Goal: Complete application form

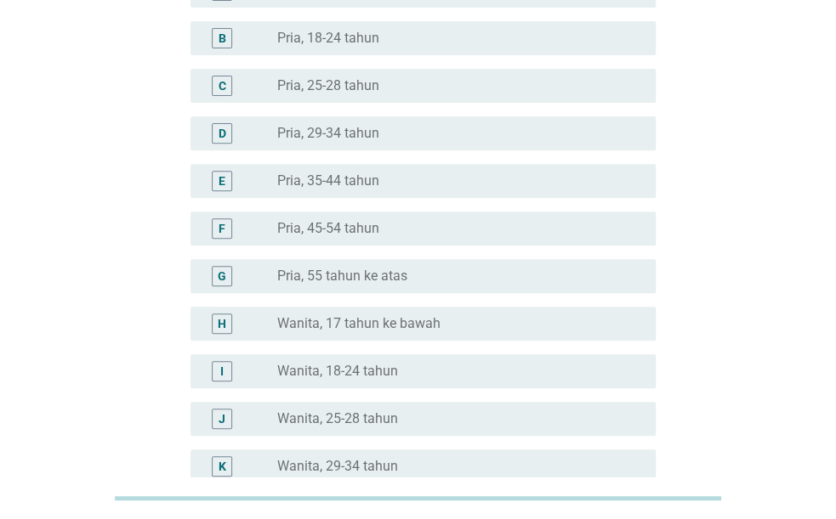
scroll to position [502, 0]
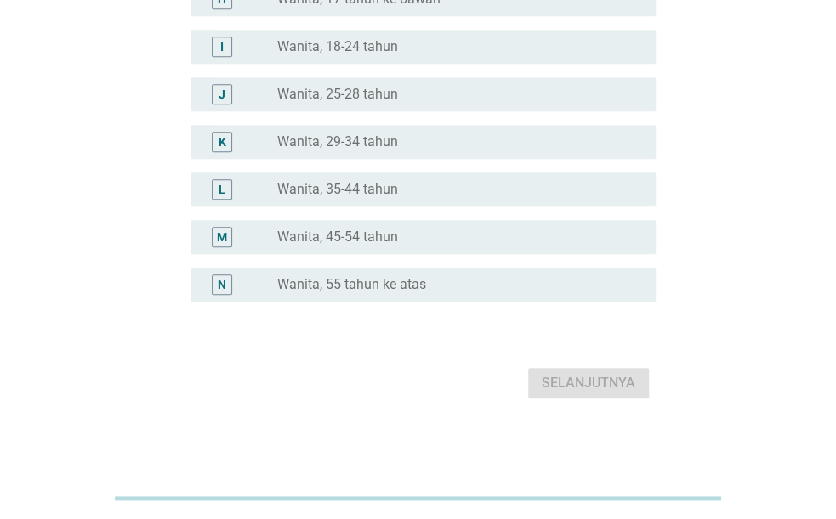
click at [377, 184] on label "Wanita, 35-44 tahun" at bounding box center [337, 189] width 121 height 17
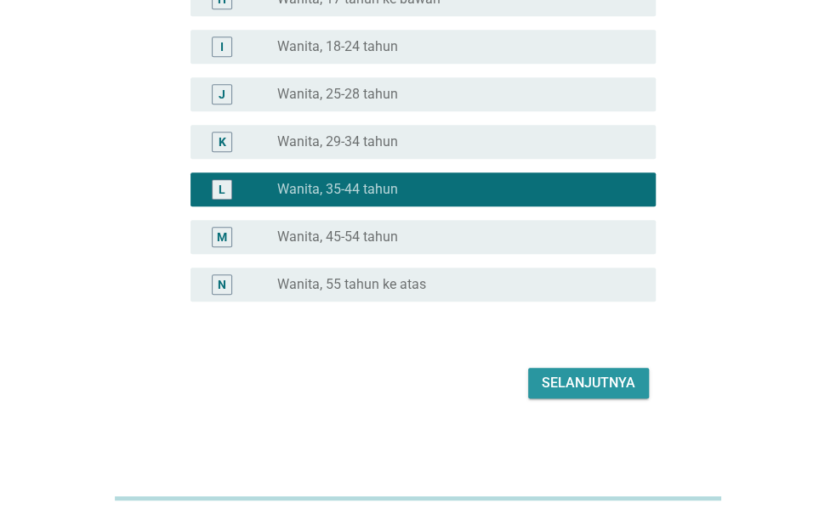
drag, startPoint x: 578, startPoint y: 369, endPoint x: 579, endPoint y: 383, distance: 14.5
click at [578, 374] on button "Selanjutnya" at bounding box center [588, 383] width 121 height 31
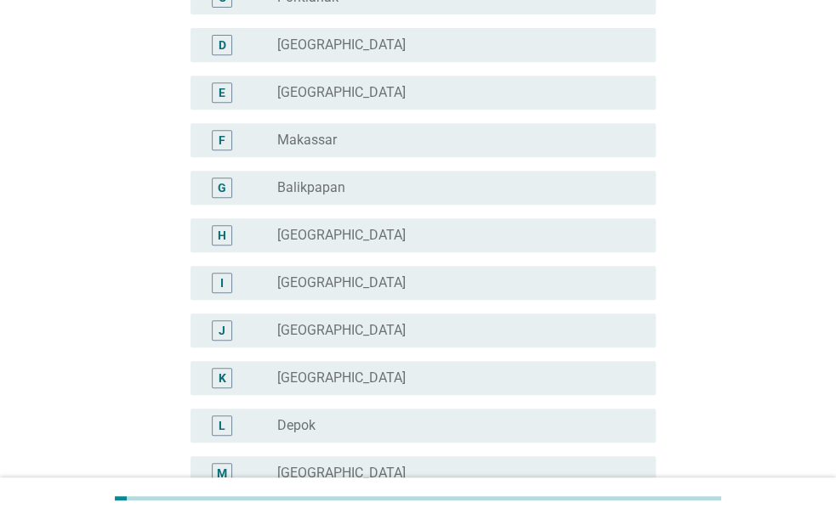
scroll to position [530, 0]
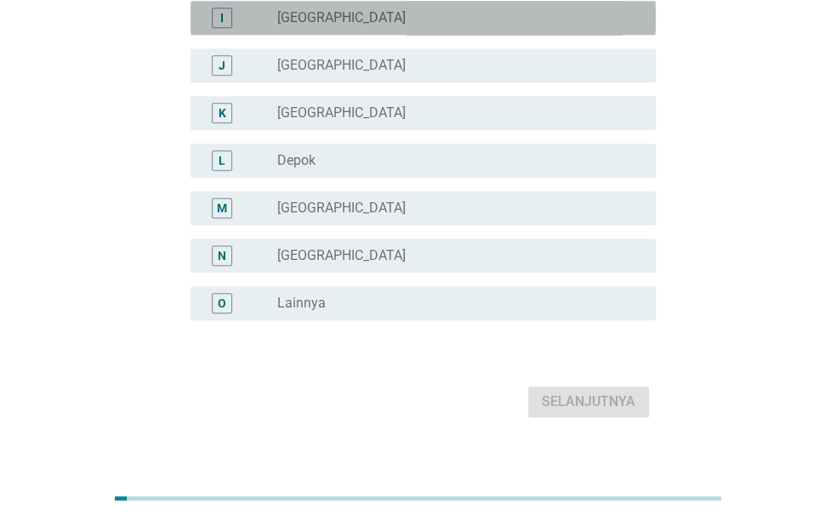
click at [385, 10] on div "radio_button_unchecked [GEOGRAPHIC_DATA]" at bounding box center [452, 17] width 351 height 17
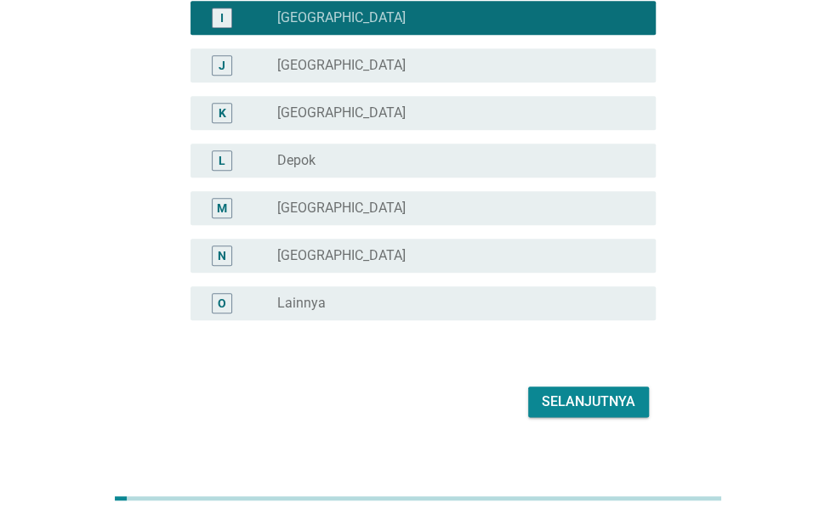
click at [606, 388] on button "Selanjutnya" at bounding box center [588, 402] width 121 height 31
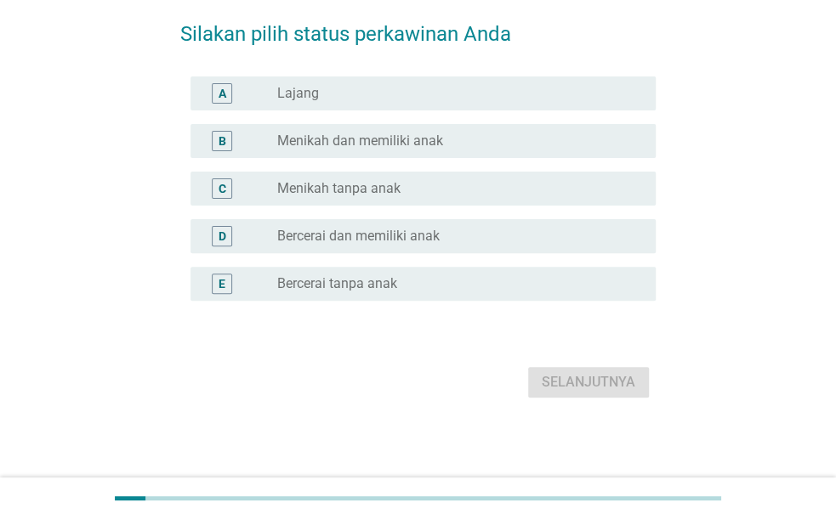
scroll to position [0, 0]
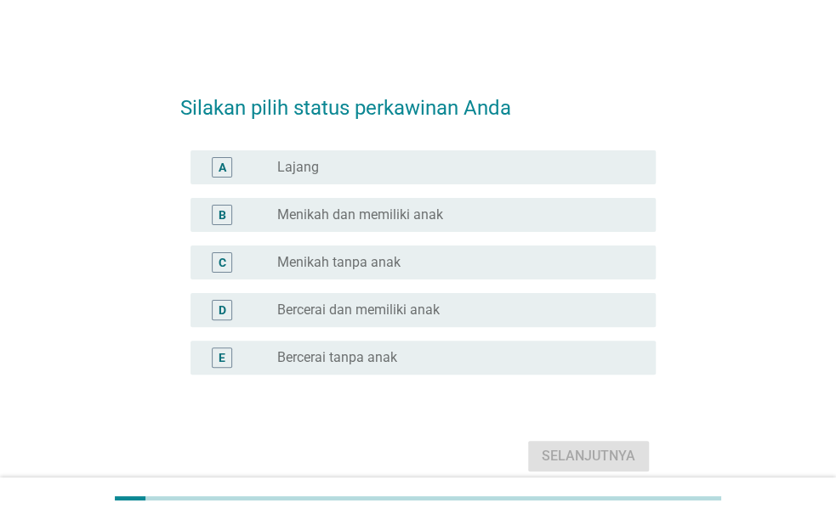
click at [485, 166] on div "radio_button_unchecked Lajang" at bounding box center [452, 167] width 351 height 17
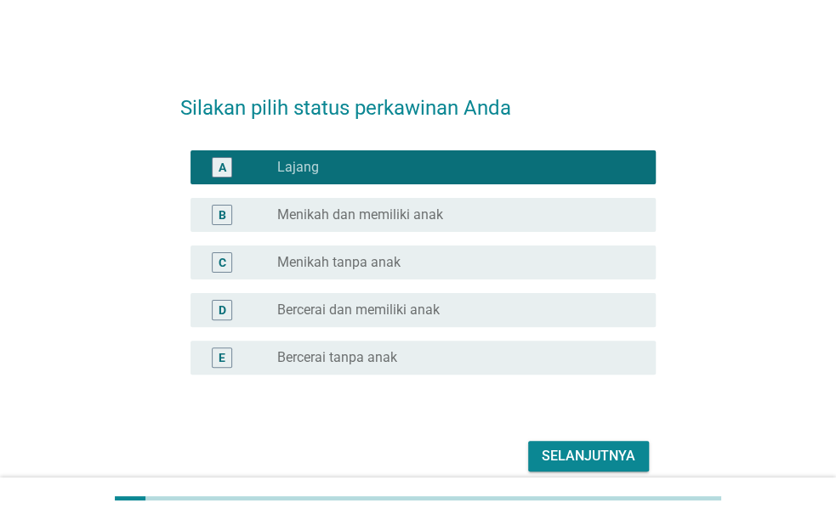
click at [581, 458] on div "Selanjutnya" at bounding box center [589, 456] width 94 height 20
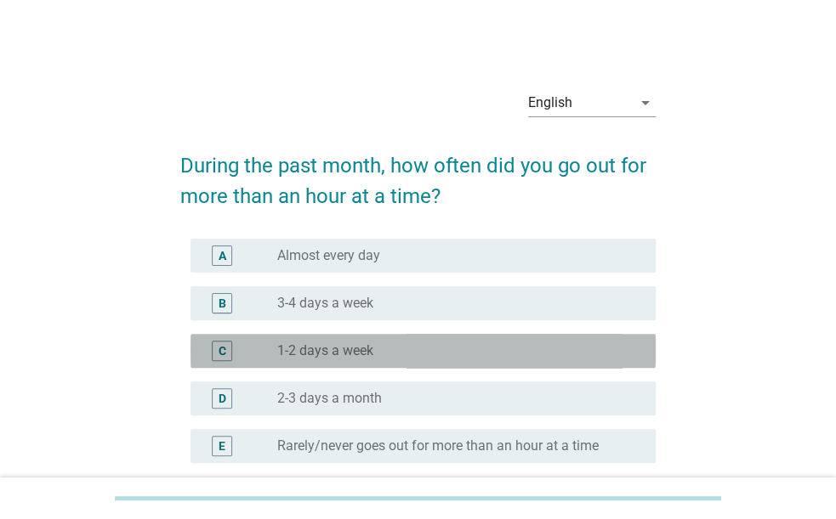
click at [411, 356] on div "radio_button_unchecked 1-2 days a week" at bounding box center [452, 351] width 351 height 17
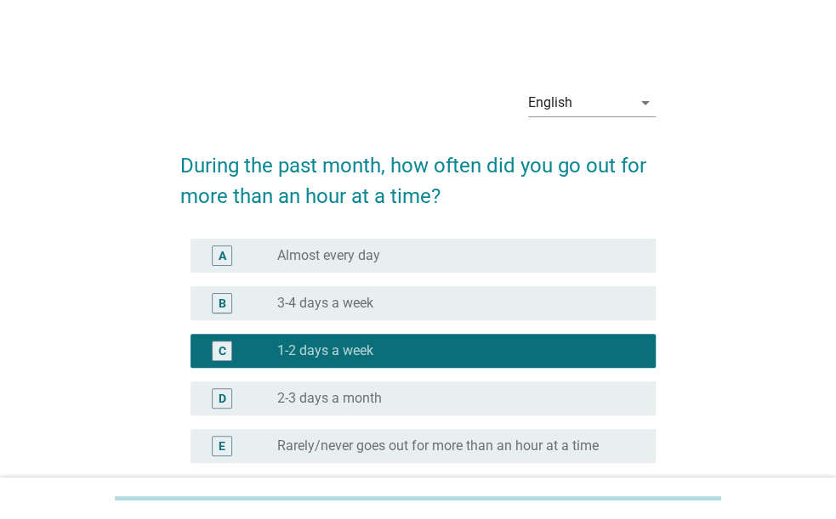
scroll to position [162, 0]
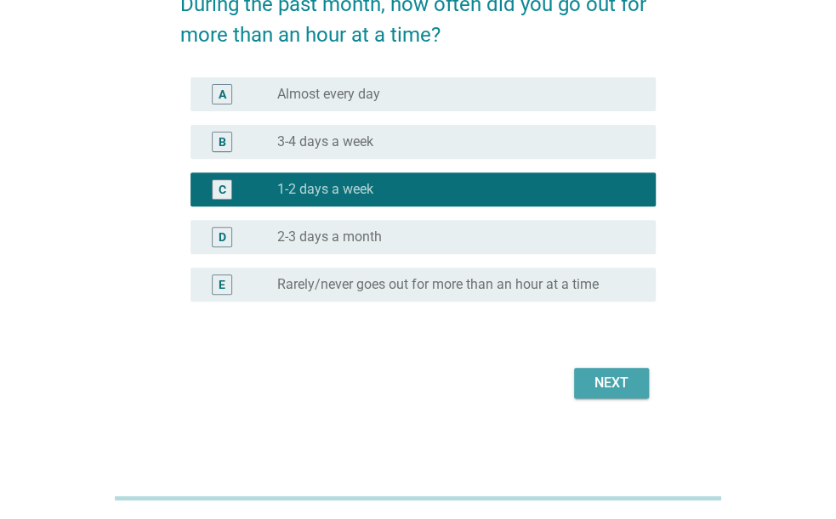
click at [616, 383] on div "Next" at bounding box center [611, 383] width 48 height 20
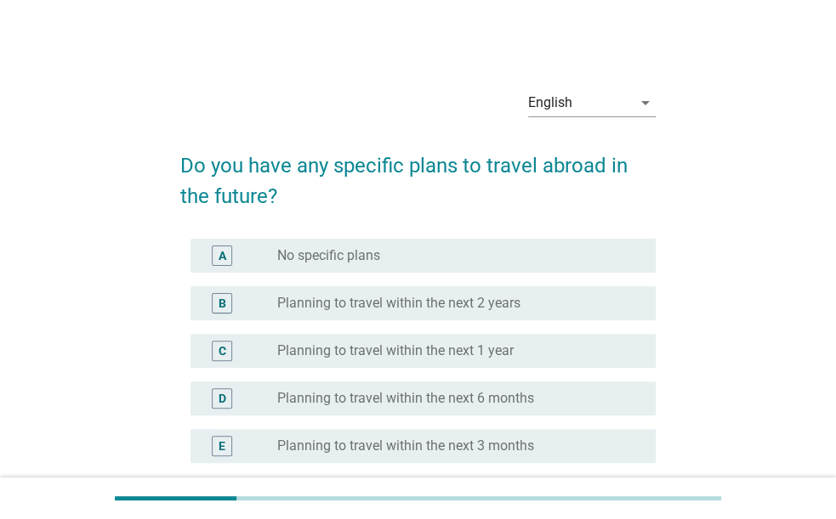
scroll to position [88, 0]
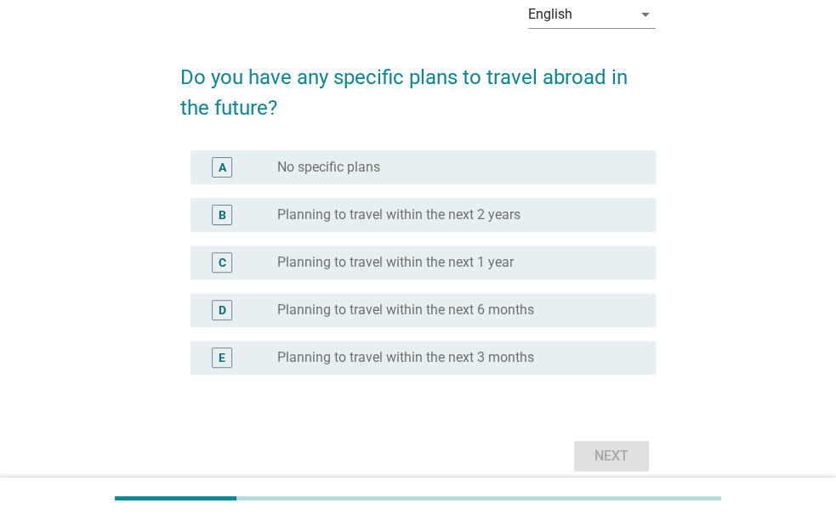
click at [470, 168] on div "radio_button_unchecked No specific plans" at bounding box center [452, 167] width 351 height 17
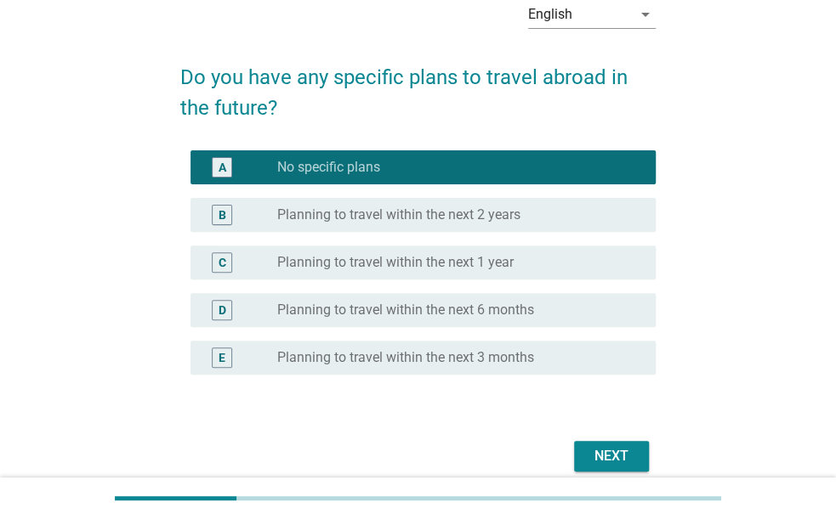
click at [622, 462] on div "Next" at bounding box center [611, 456] width 48 height 20
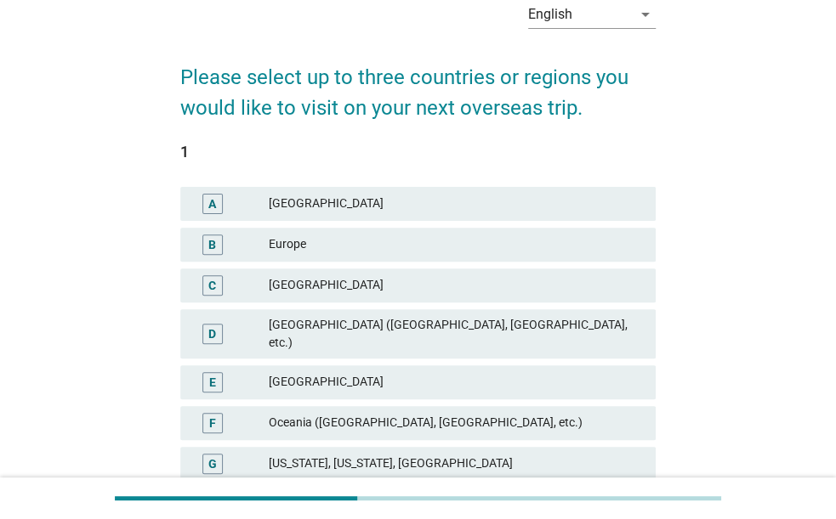
scroll to position [177, 0]
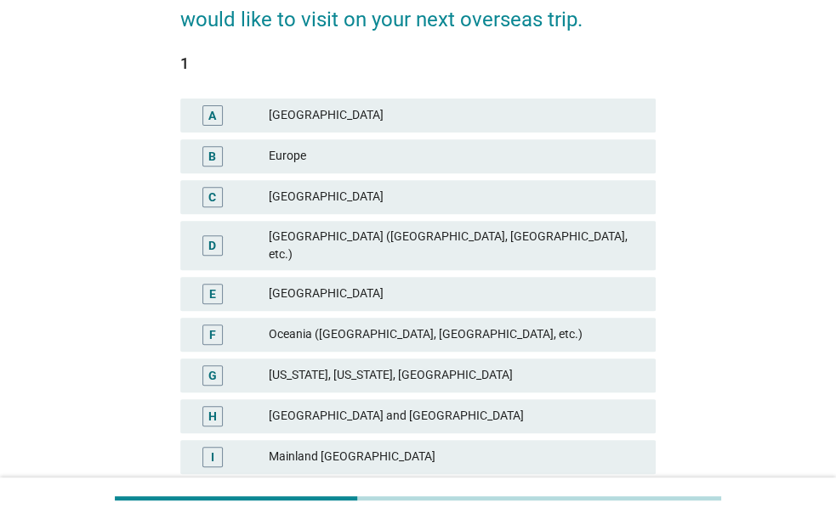
click at [564, 251] on div "D [GEOGRAPHIC_DATA] ([GEOGRAPHIC_DATA], [GEOGRAPHIC_DATA], etc.)" at bounding box center [417, 245] width 475 height 49
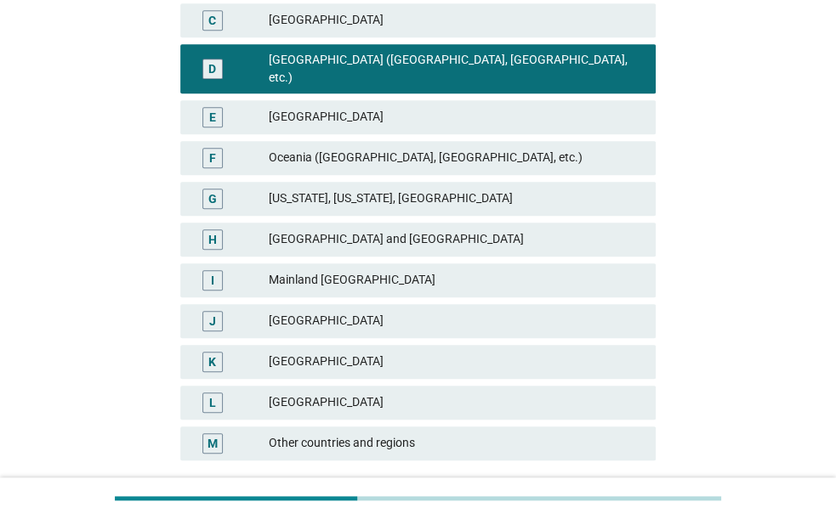
scroll to position [464, 0]
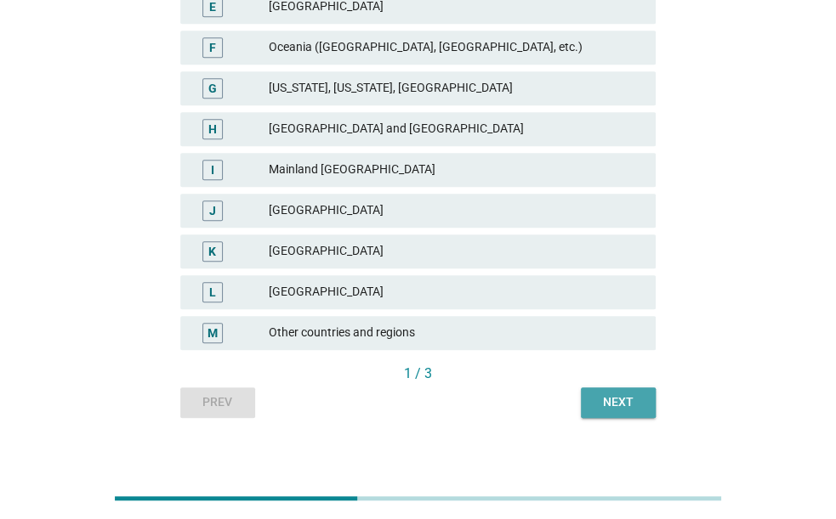
click at [623, 394] on div "Next" at bounding box center [618, 403] width 48 height 18
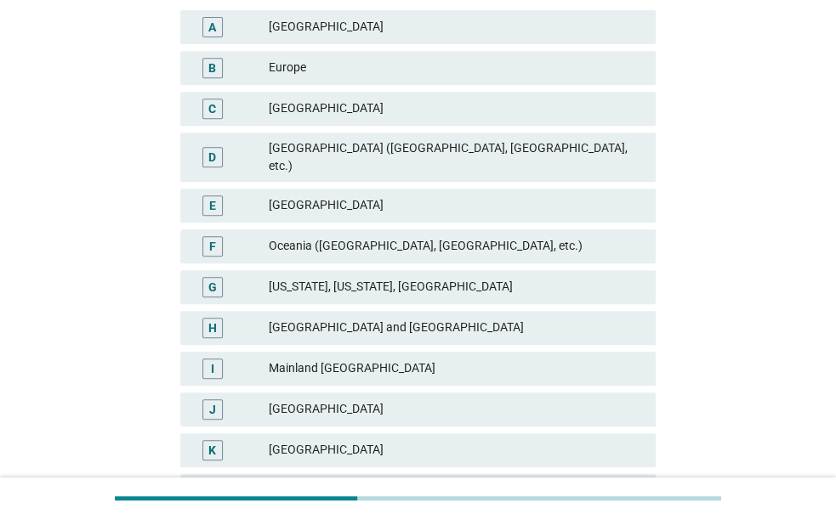
scroll to position [354, 0]
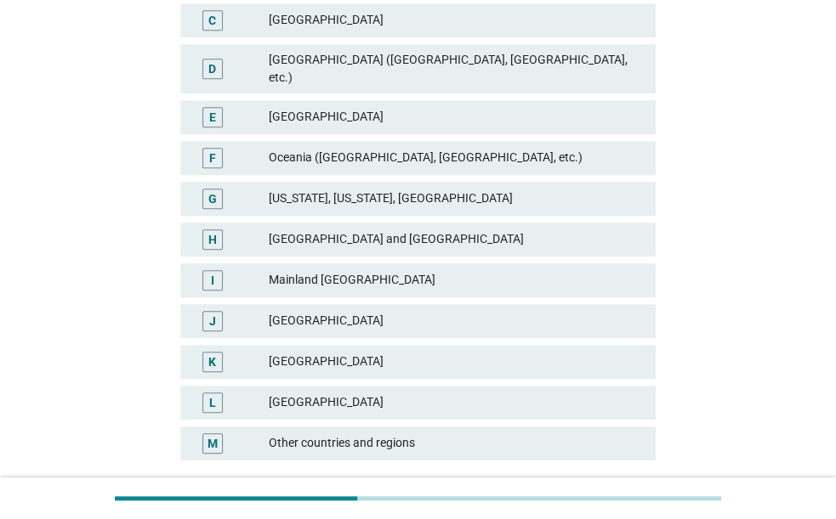
click at [610, 434] on div "Other countries and regions" at bounding box center [455, 444] width 373 height 20
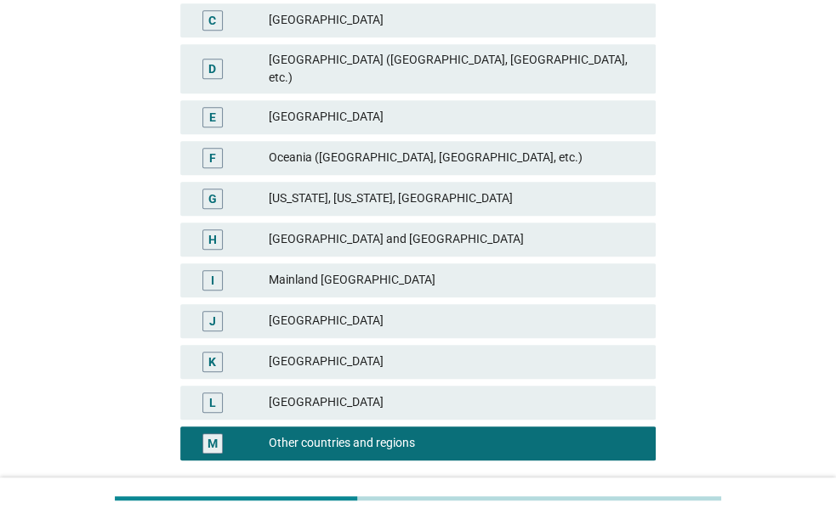
scroll to position [464, 0]
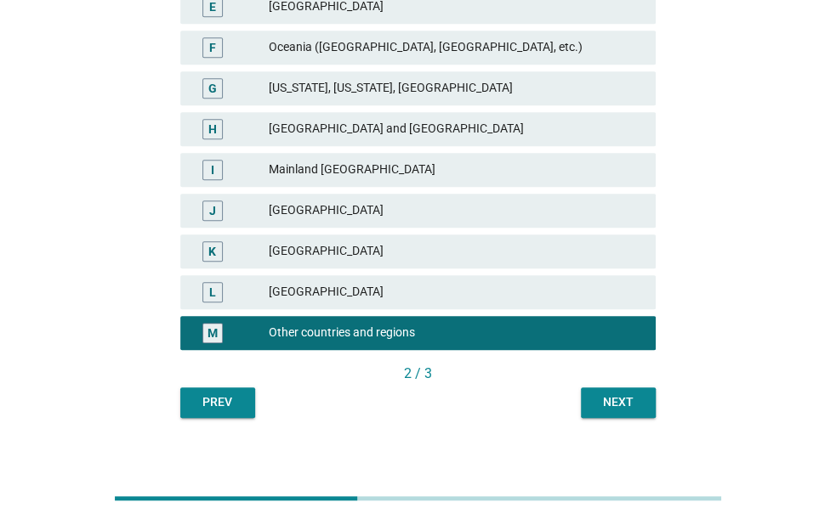
click at [638, 394] on div "Next" at bounding box center [618, 403] width 48 height 18
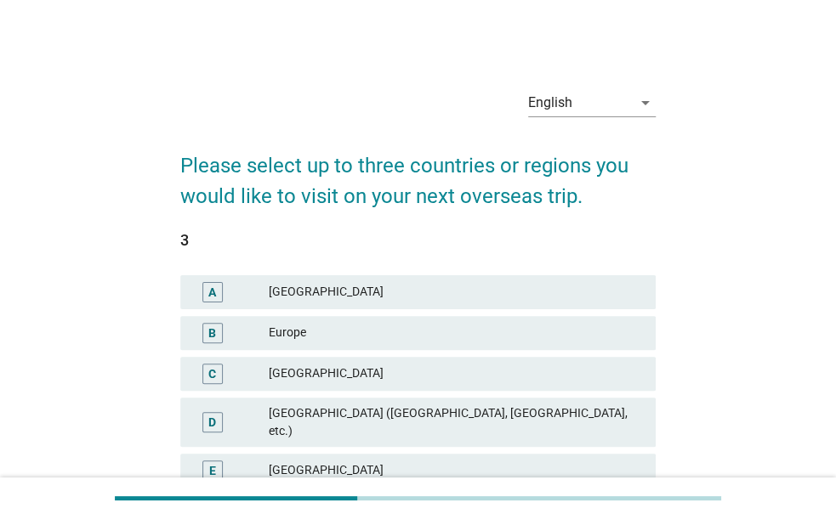
scroll to position [177, 0]
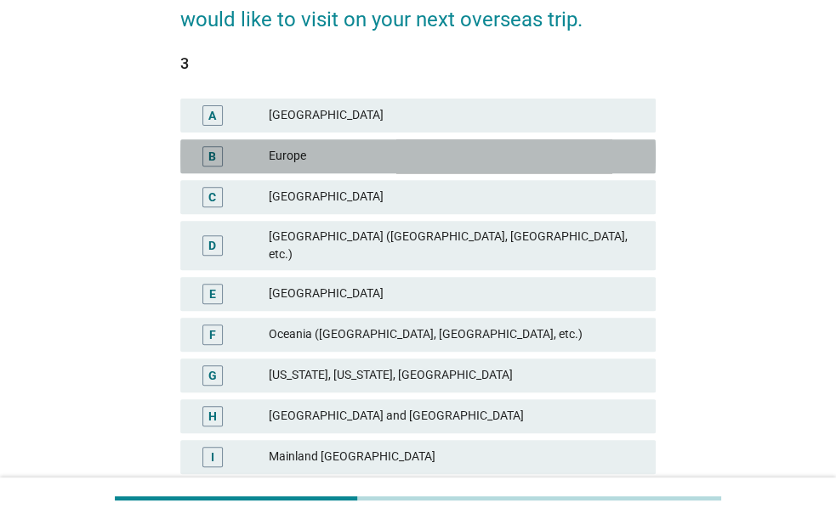
click at [513, 158] on div "Europe" at bounding box center [455, 156] width 373 height 20
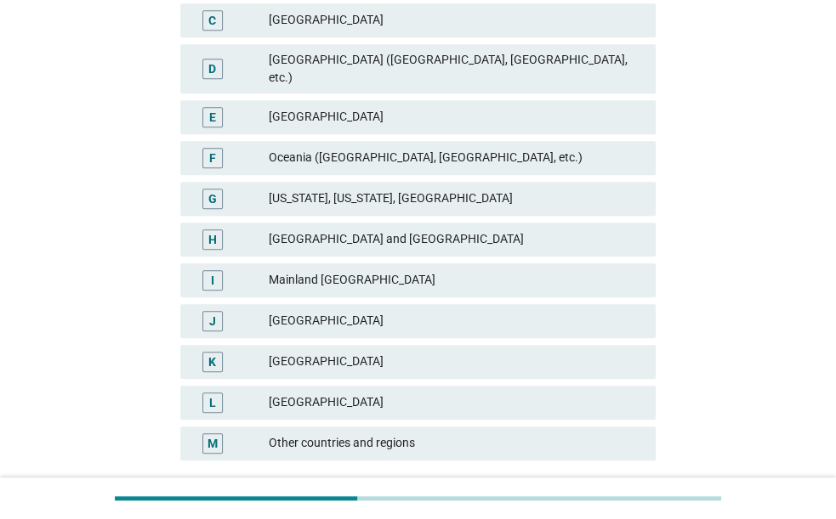
scroll to position [464, 0]
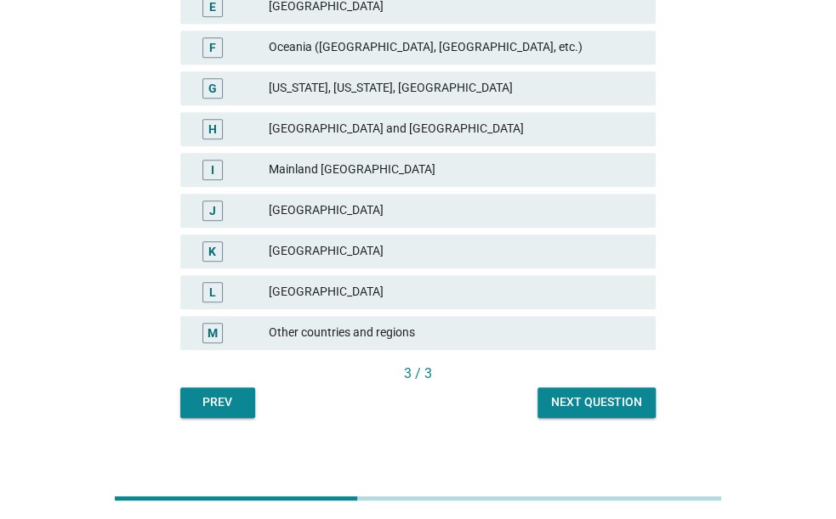
click at [625, 398] on button "Next question" at bounding box center [596, 403] width 118 height 31
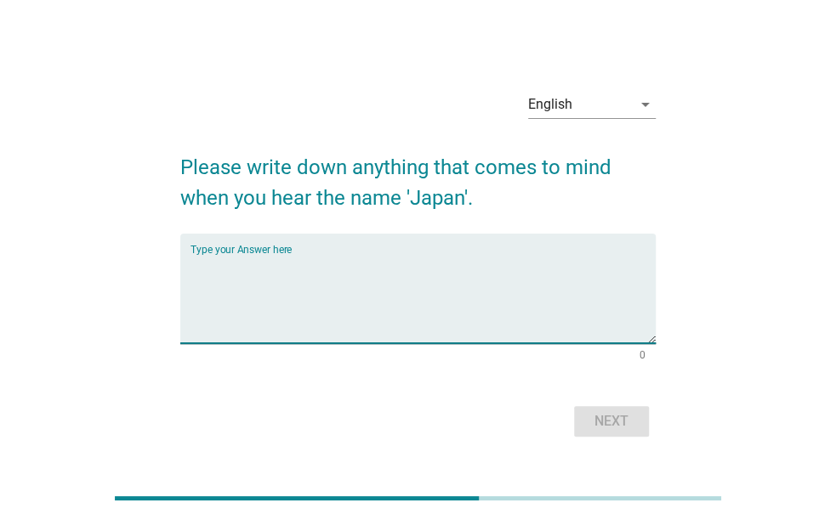
click at [547, 268] on textarea "Type your Answer here" at bounding box center [422, 298] width 465 height 89
type textarea "P"
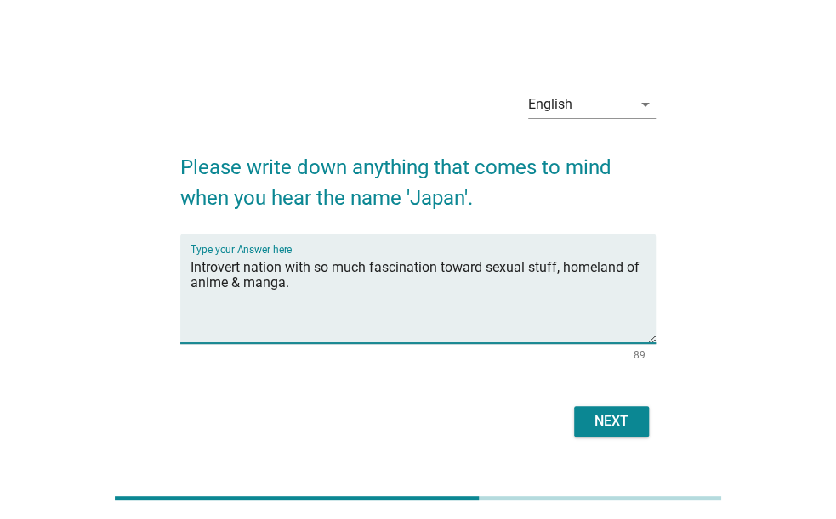
type textarea "Introvert nation with so much fascination toward sexual stuff, homeland of anim…"
click at [601, 420] on div "Next" at bounding box center [611, 421] width 48 height 20
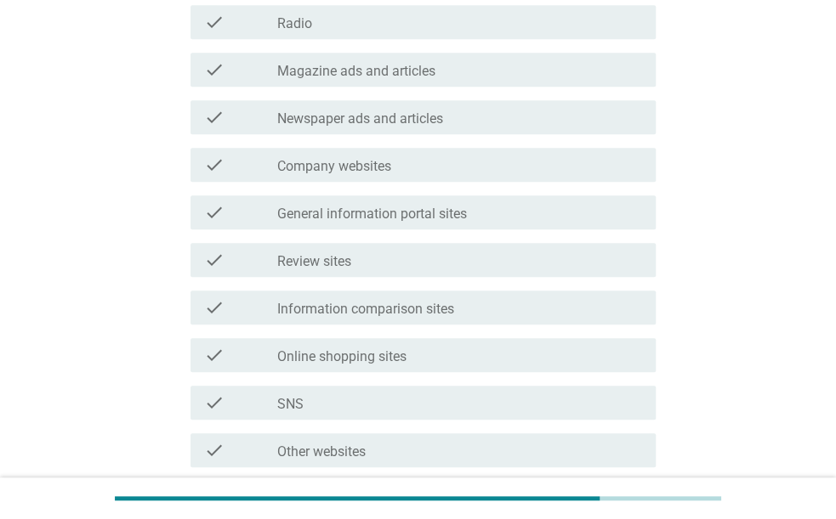
scroll to position [442, 0]
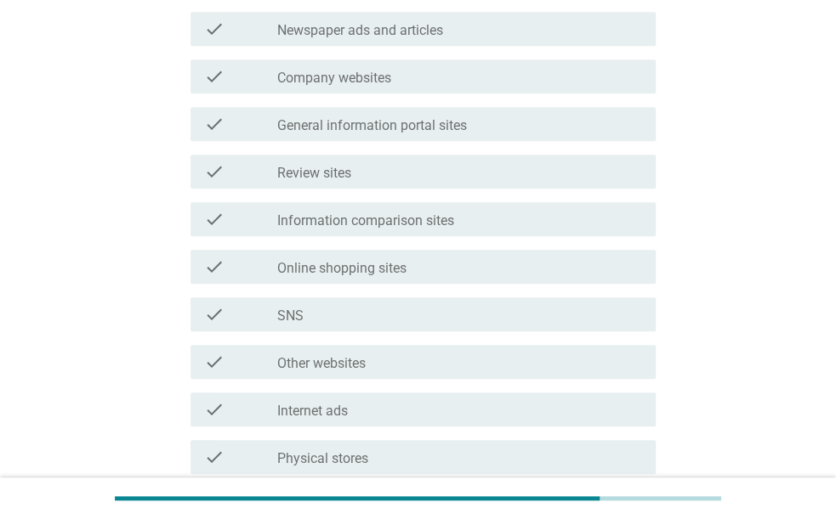
click at [502, 123] on div "check_box_outline_blank General information portal sites" at bounding box center [459, 124] width 365 height 20
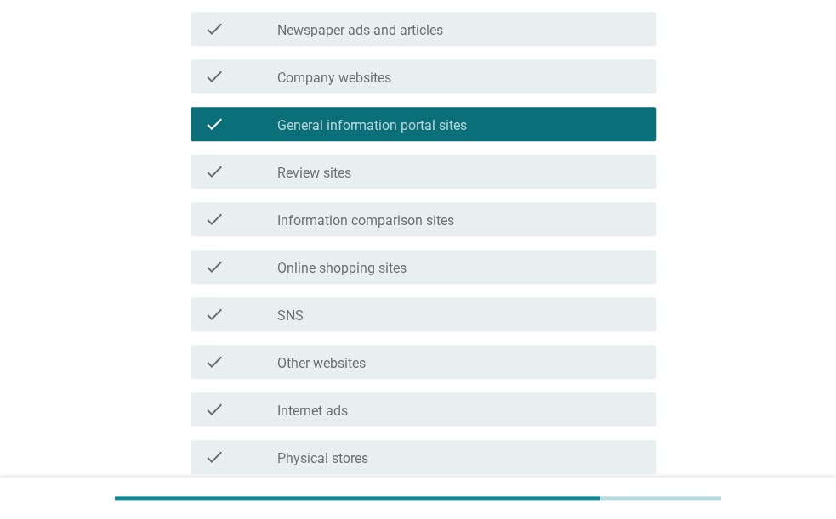
click at [496, 161] on div "check check_box_outline_blank Review sites" at bounding box center [422, 172] width 465 height 34
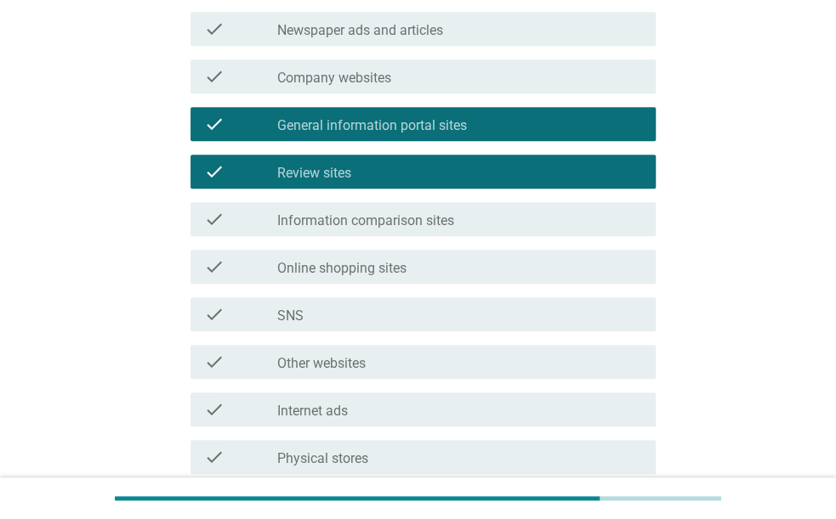
scroll to position [619, 0]
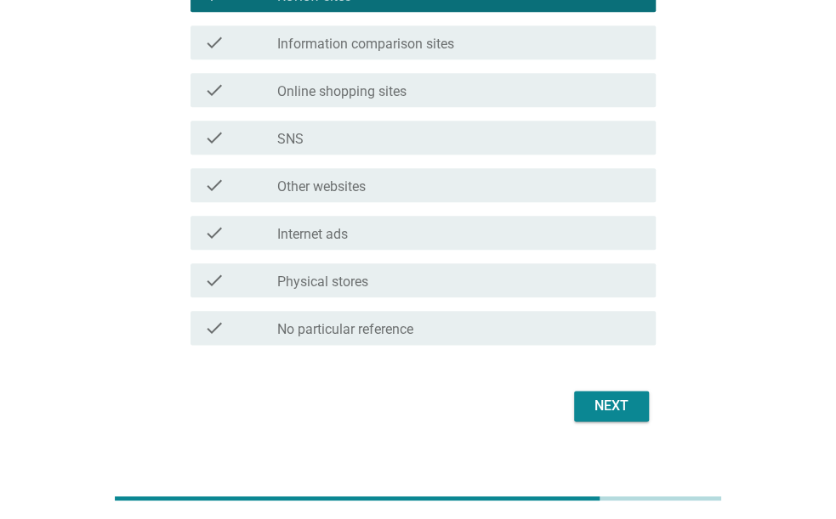
click at [490, 141] on div "check_box_outline_blank SNS" at bounding box center [459, 138] width 365 height 20
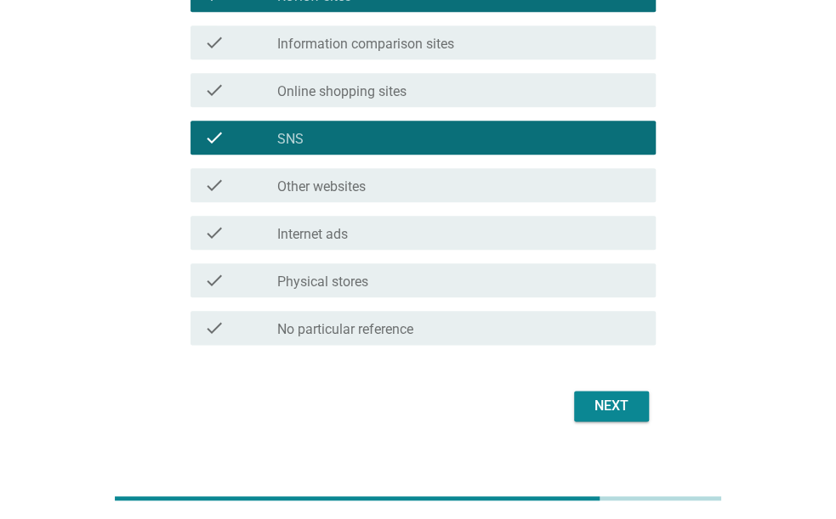
click at [480, 187] on div "check_box_outline_blank Other websites" at bounding box center [459, 185] width 365 height 20
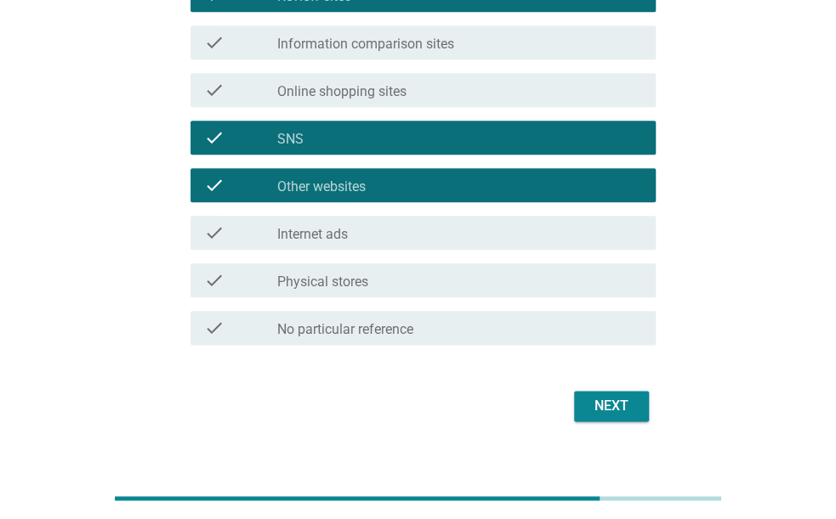
click at [593, 398] on div "Next" at bounding box center [611, 406] width 48 height 20
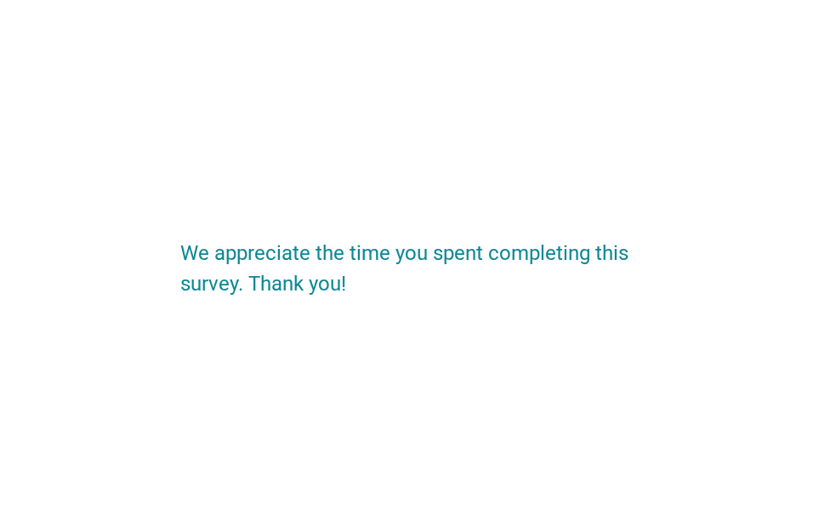
scroll to position [0, 0]
